Goal: Information Seeking & Learning: Find specific fact

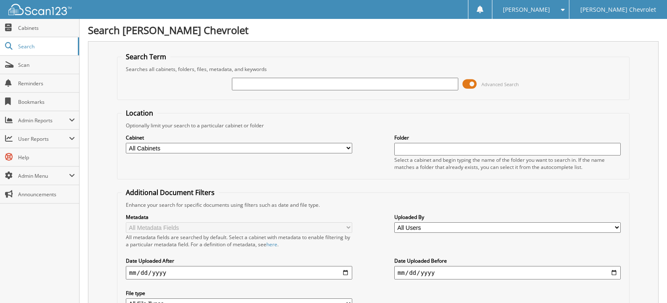
click at [321, 85] on input "text" at bounding box center [345, 84] width 226 height 13
type input "CARFAX"
click at [274, 84] on input "CARFAX" at bounding box center [345, 84] width 226 height 13
type input "CARFAX 2025"
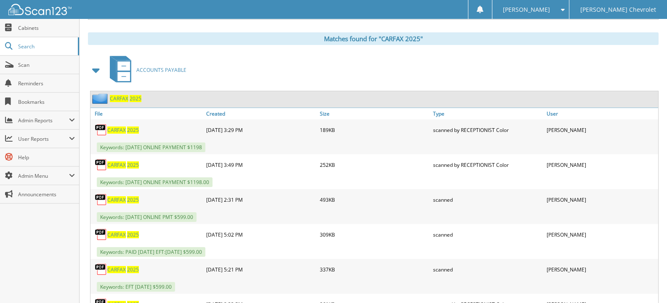
scroll to position [379, 0]
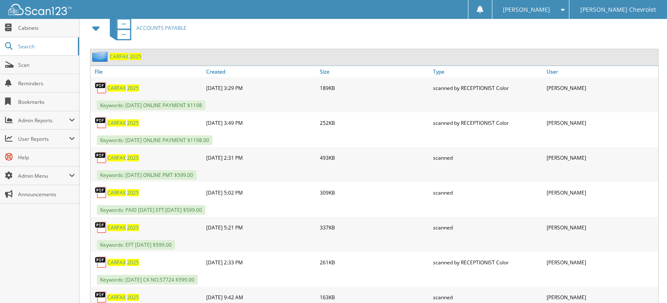
click at [127, 230] on span "2025" at bounding box center [133, 227] width 12 height 7
